Goal: Transaction & Acquisition: Purchase product/service

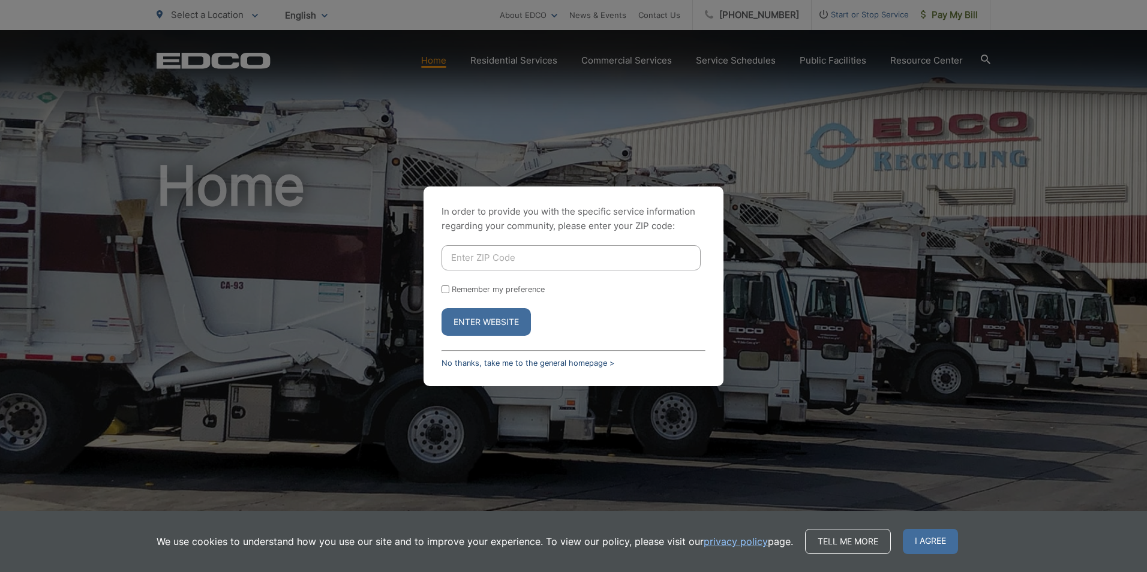
click at [541, 364] on link "No thanks, take me to the general homepage >" at bounding box center [528, 363] width 173 height 9
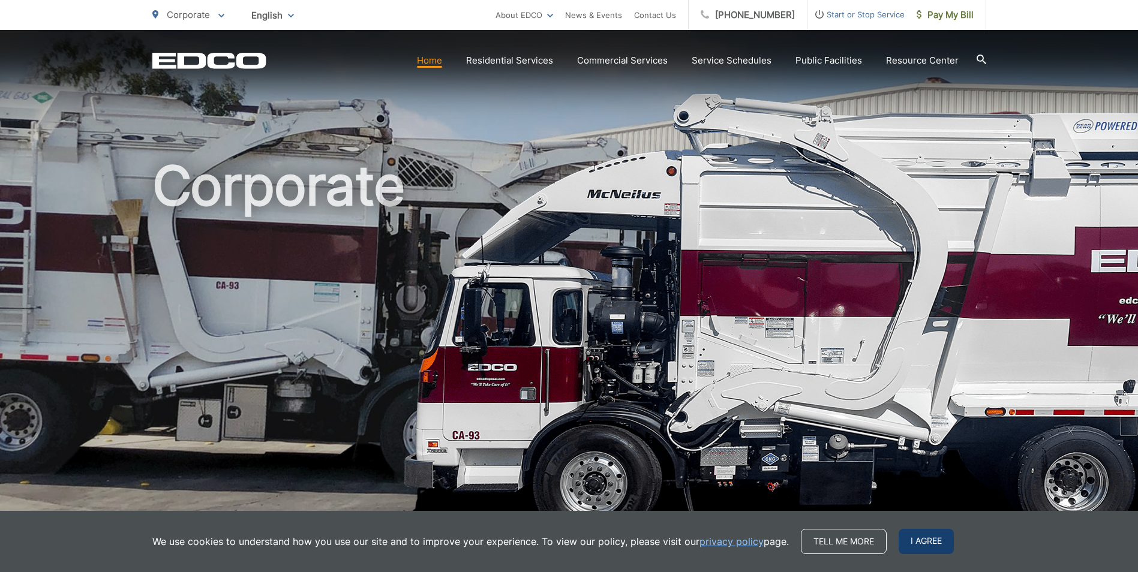
click at [924, 547] on span "I agree" at bounding box center [926, 541] width 55 height 25
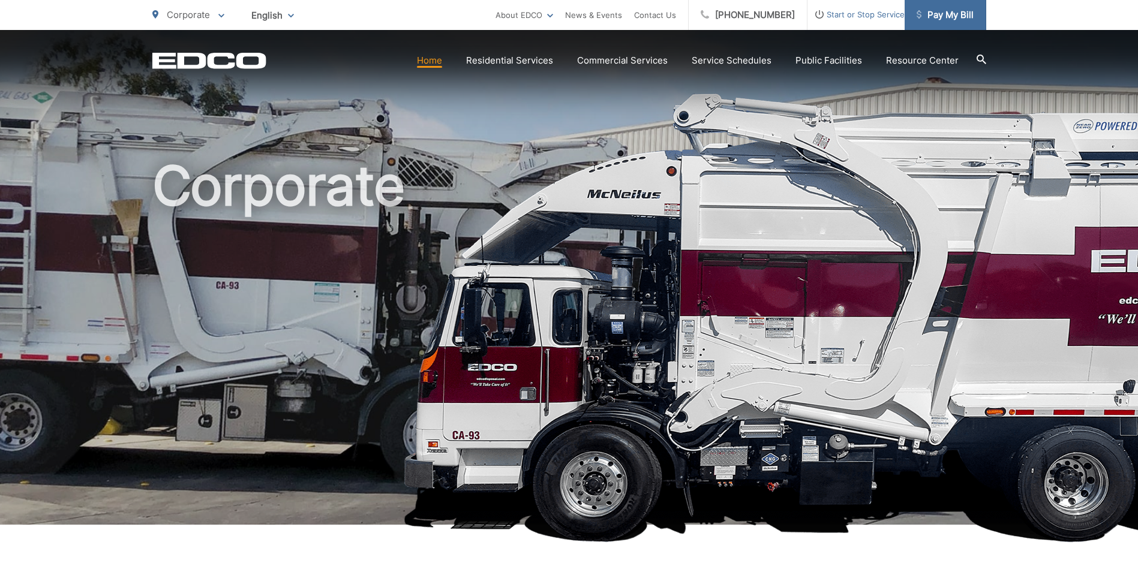
click at [964, 11] on span "Pay My Bill" at bounding box center [945, 15] width 57 height 14
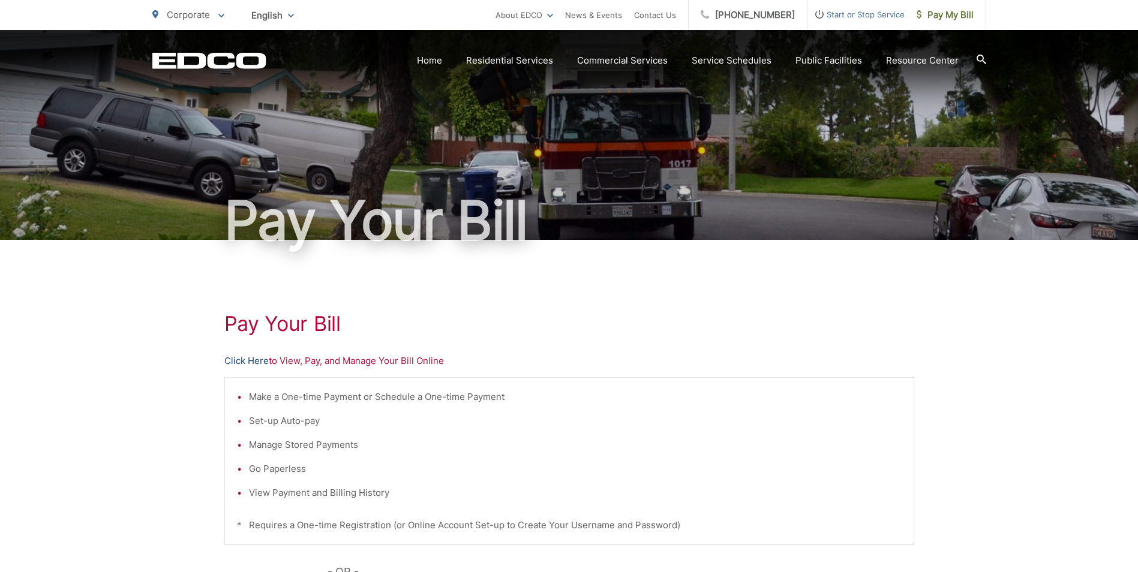
click at [257, 358] on link "Click Here" at bounding box center [246, 361] width 44 height 14
